Goal: Task Accomplishment & Management: Complete application form

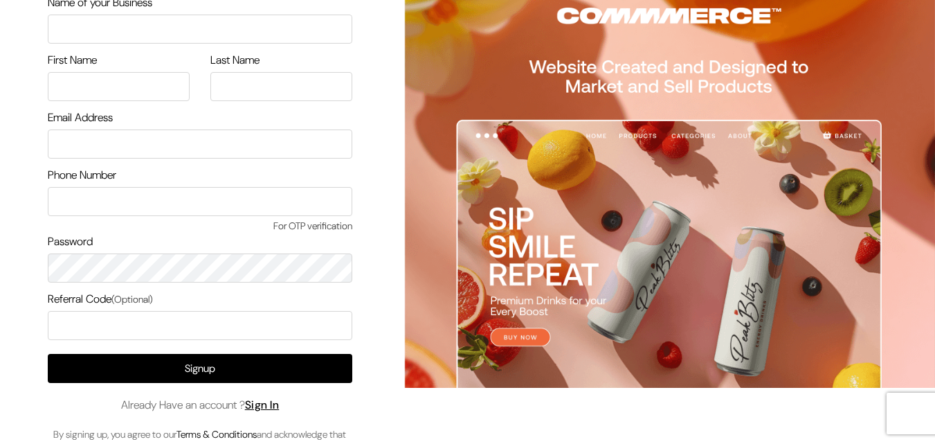
scroll to position [80, 0]
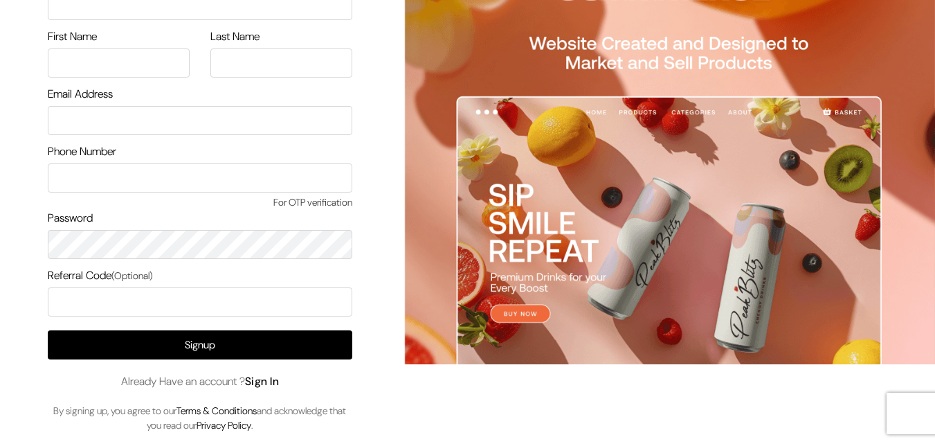
click at [272, 383] on link "Sign In" at bounding box center [262, 381] width 35 height 15
